Goal: Information Seeking & Learning: Learn about a topic

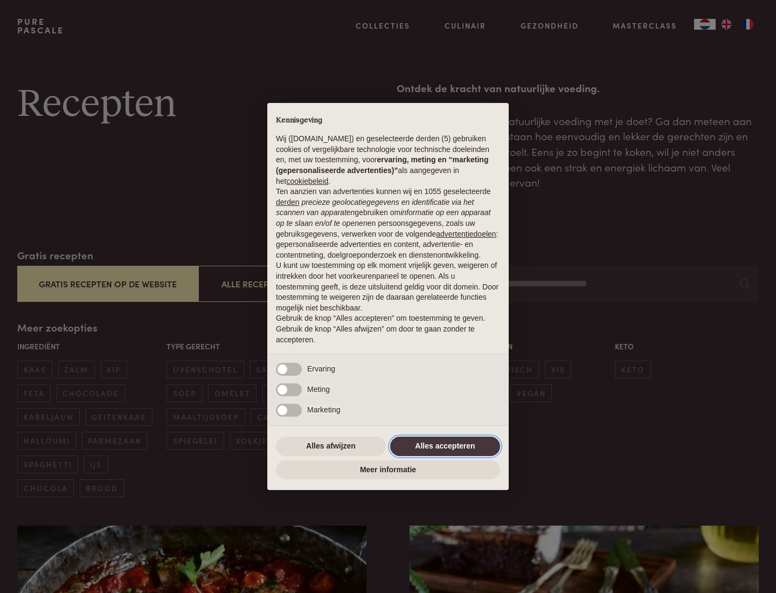
click at [445, 445] on button "Alles accepteren" at bounding box center [445, 445] width 110 height 19
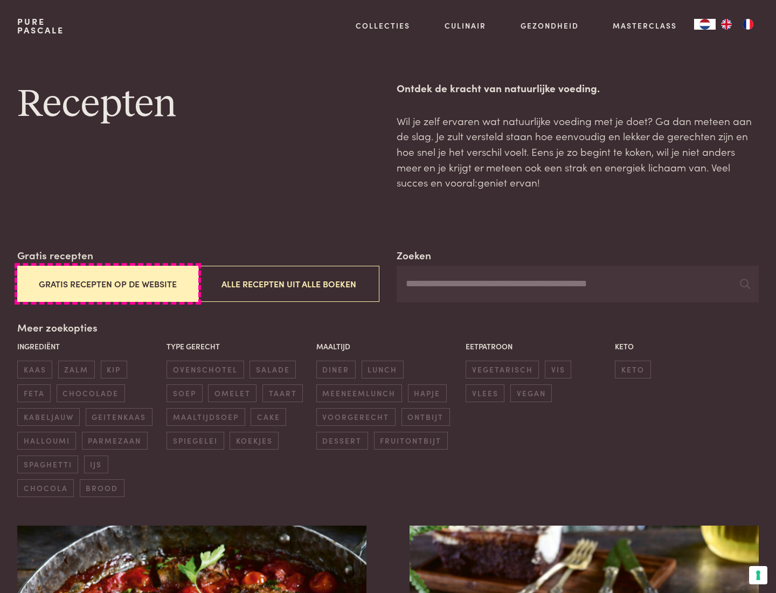
click at [107, 283] on button "Gratis recepten op de website" at bounding box center [107, 284] width 181 height 36
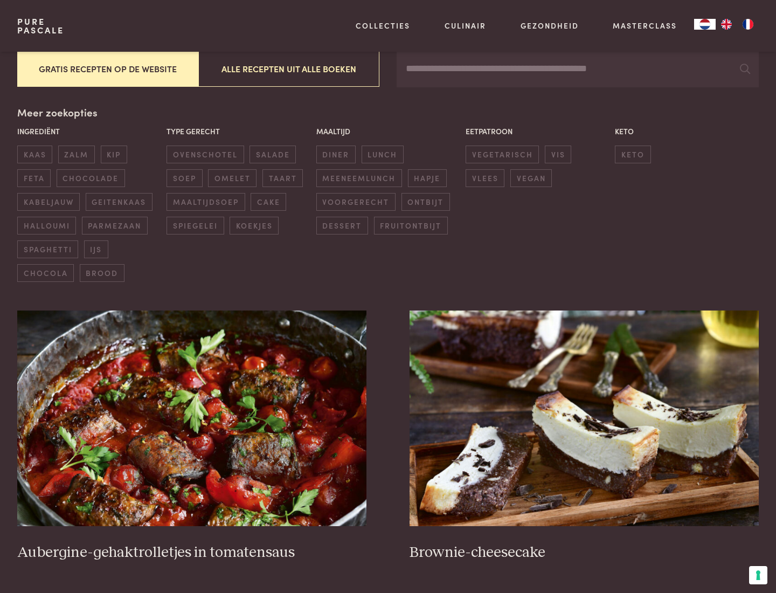
scroll to position [31, 0]
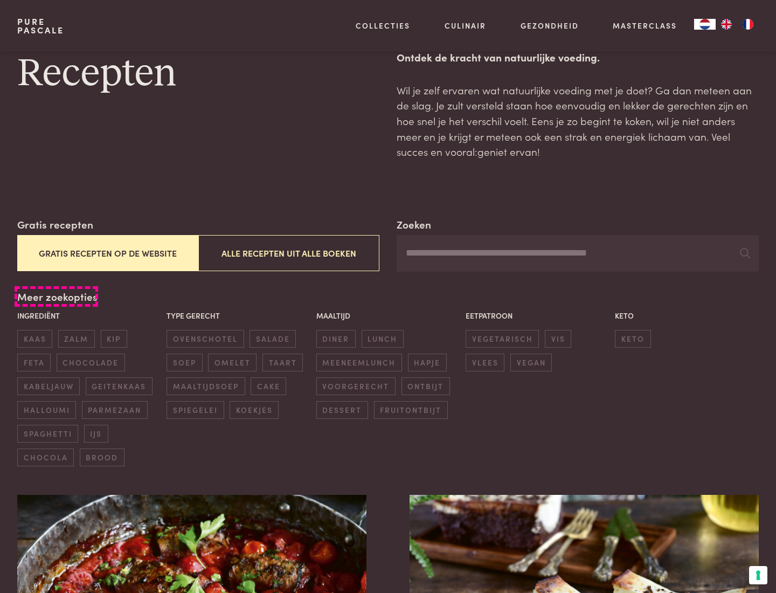
click at [56, 296] on div "Meer zoekopties Ingrediënt kaas zalm kip feta chocolade kabeljauw geitenkaas ha…" at bounding box center [387, 377] width 741 height 177
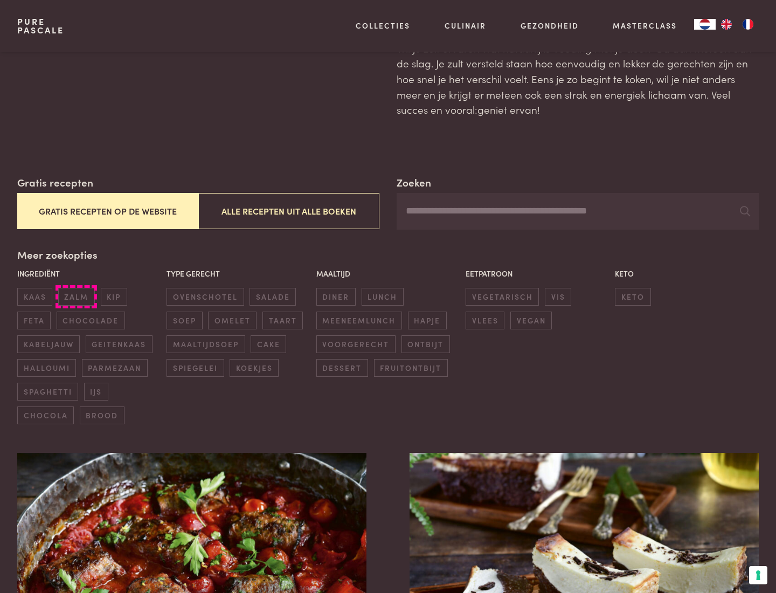
click at [76, 296] on span "zalm" at bounding box center [76, 297] width 37 height 18
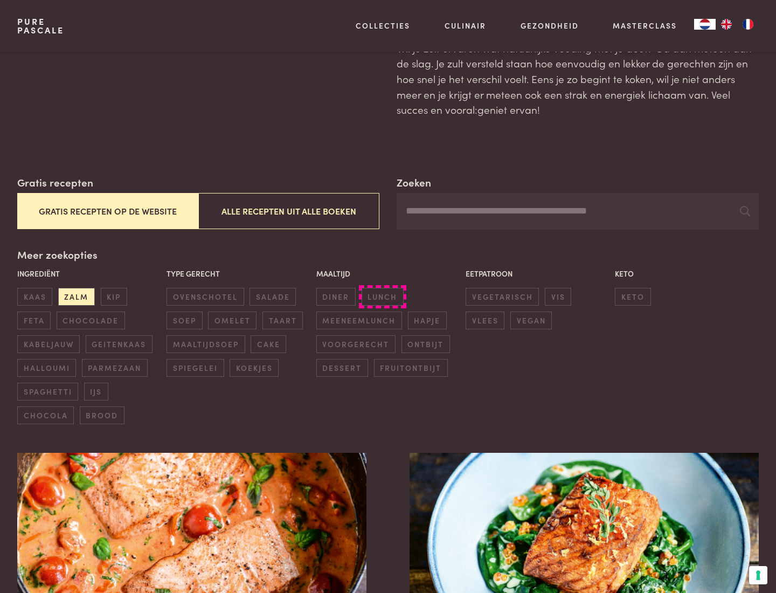
click at [382, 296] on span "lunch" at bounding box center [382, 297] width 42 height 18
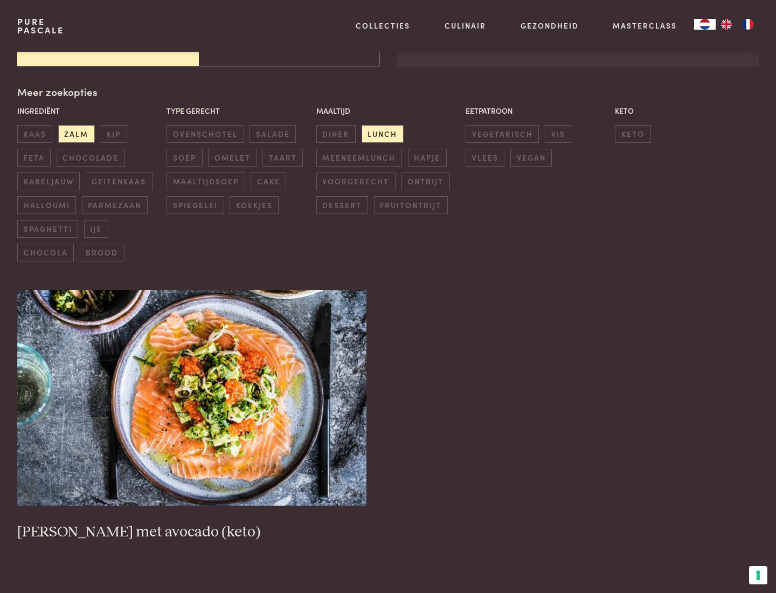
scroll to position [337, 0]
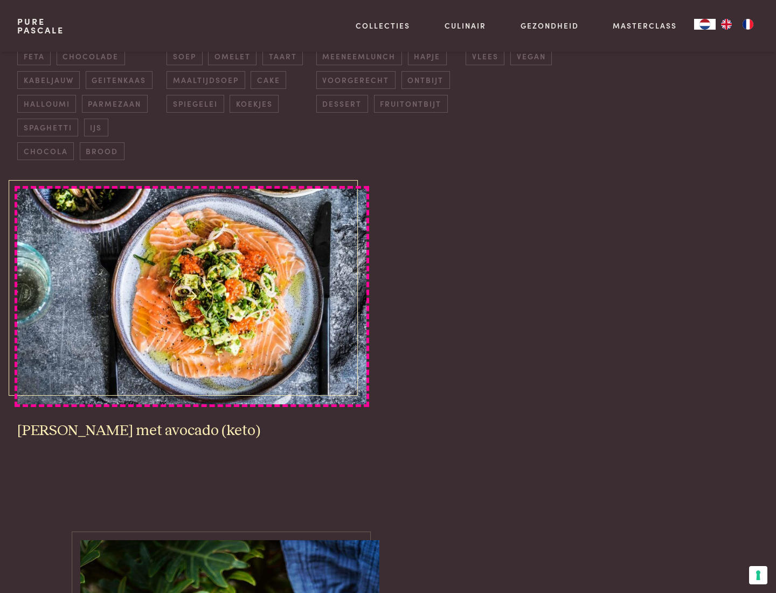
click at [192, 296] on img at bounding box center [191, 296] width 349 height 215
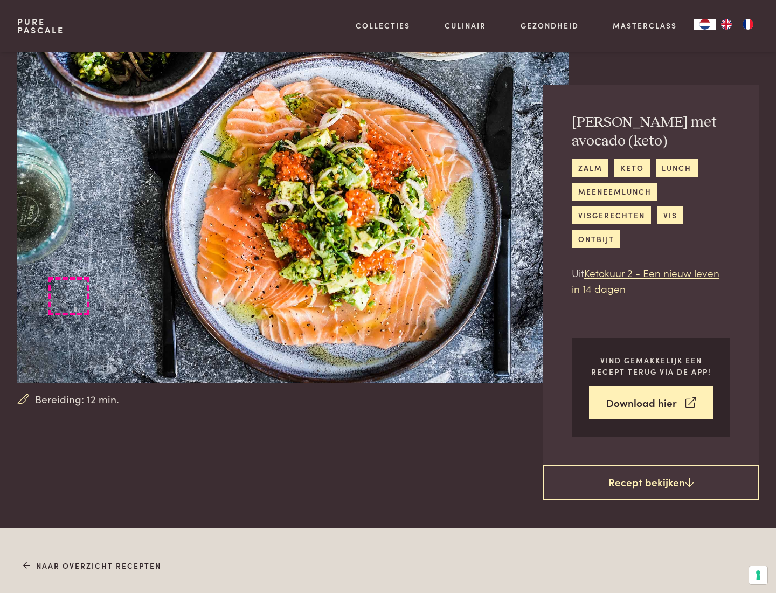
scroll to position [617, 0]
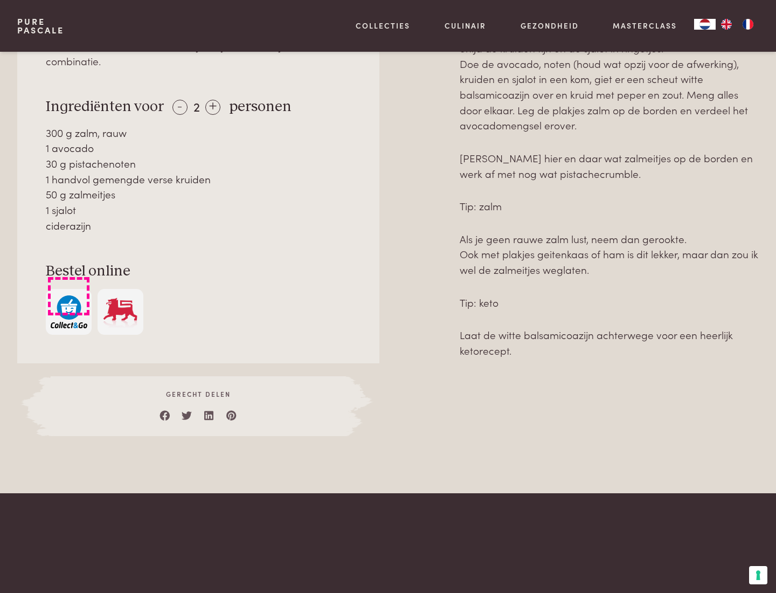
click at [68, 296] on img "button" at bounding box center [69, 311] width 37 height 33
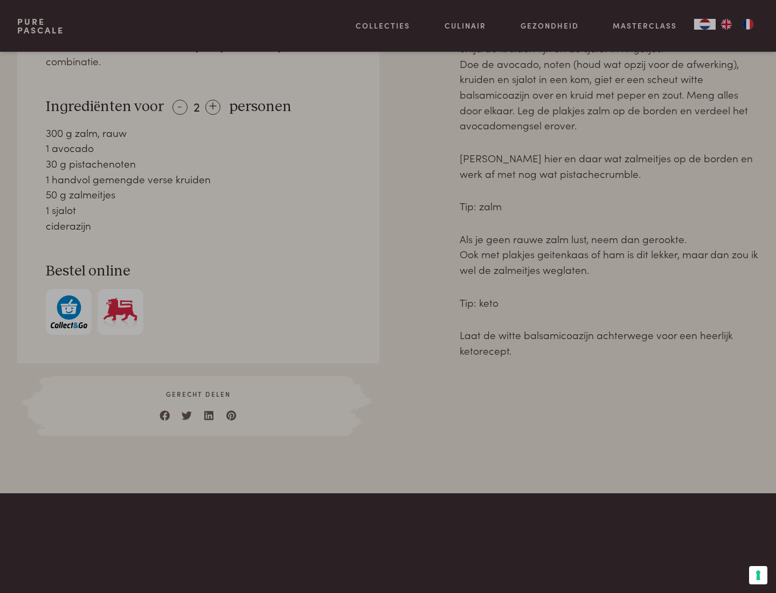
scroll to position [438, 0]
